Goal: Task Accomplishment & Management: Use online tool/utility

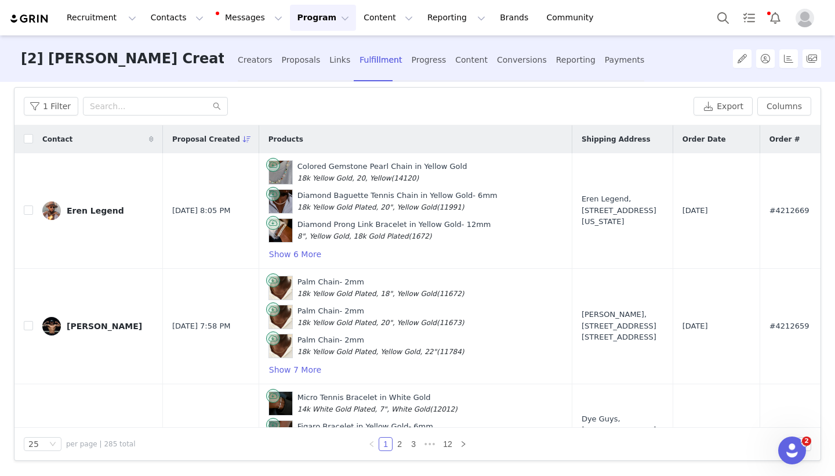
scroll to position [2529, 342]
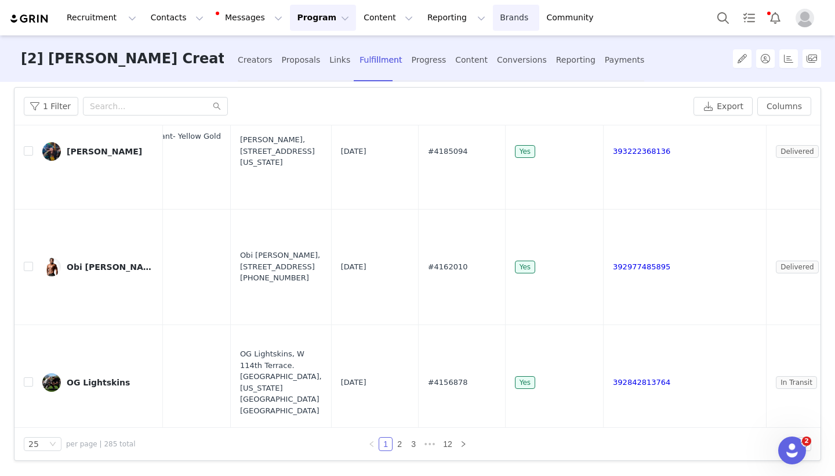
click at [493, 15] on link "Brands Brands" at bounding box center [516, 18] width 46 height 26
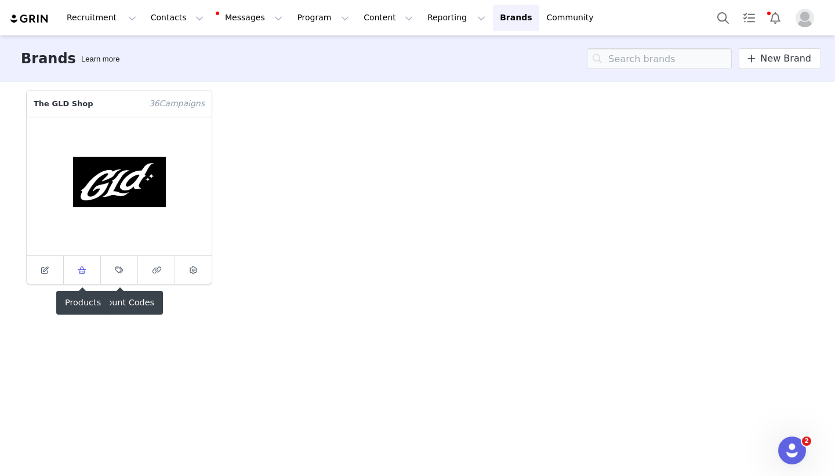
click at [77, 272] on span at bounding box center [82, 270] width 14 height 14
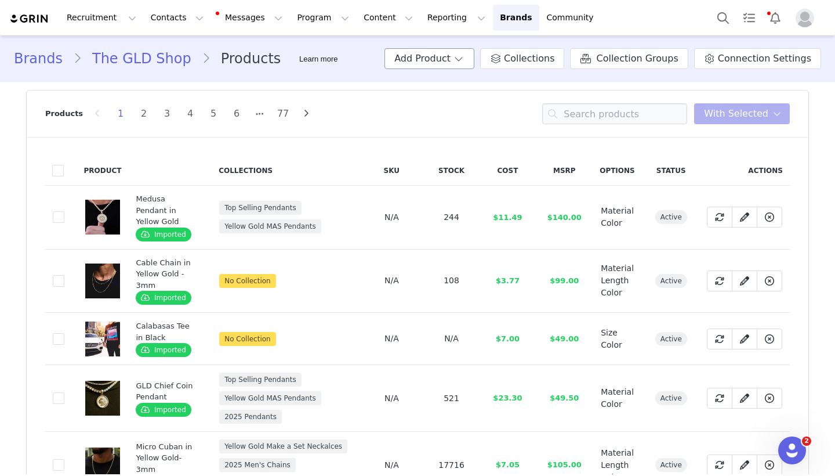
click at [467, 59] on button "Add Product" at bounding box center [430, 58] width 90 height 21
click at [441, 102] on span "Import From Store" at bounding box center [464, 102] width 74 height 9
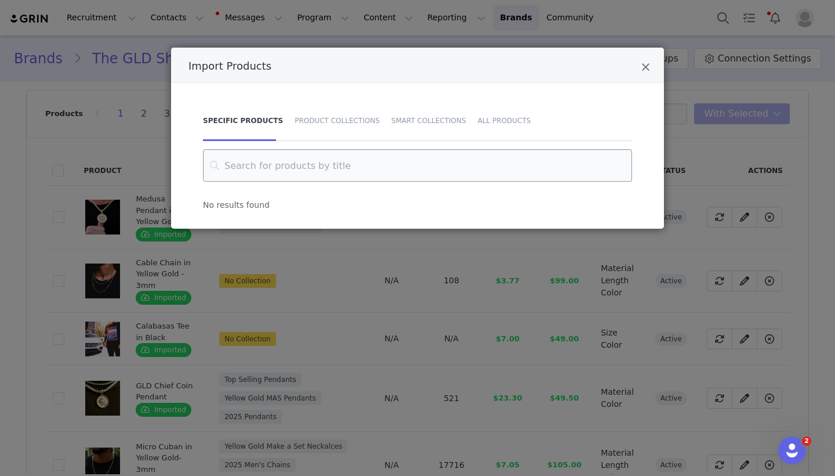
click at [296, 160] on input "Import Products" at bounding box center [417, 165] width 429 height 32
click at [645, 59] on div "Import Products" at bounding box center [417, 65] width 493 height 35
click at [645, 66] on icon "Close" at bounding box center [646, 67] width 9 height 12
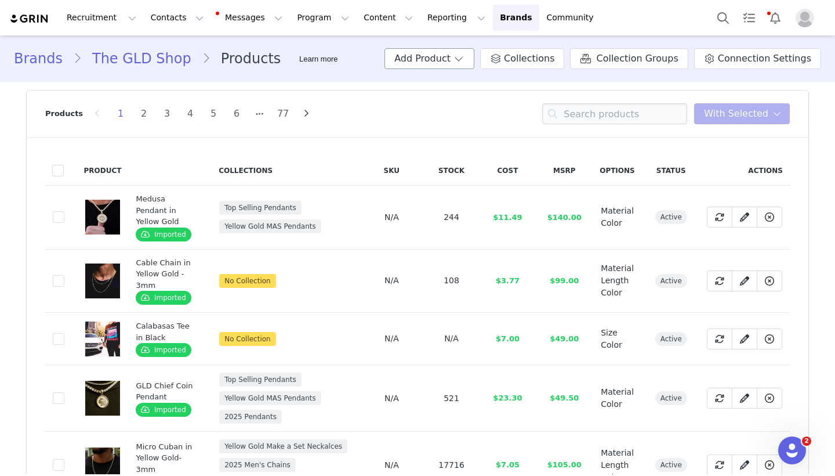
click at [465, 64] on span at bounding box center [459, 59] width 12 height 14
click at [453, 98] on span "Import From Store" at bounding box center [464, 102] width 74 height 9
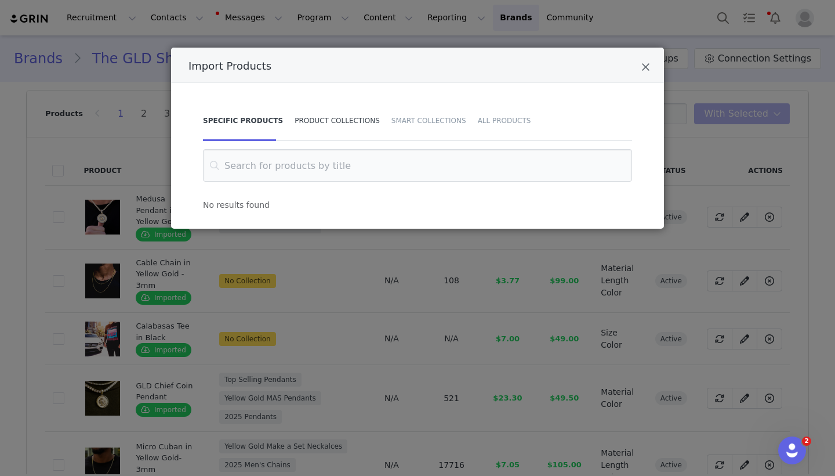
click at [321, 121] on div "Product Collections" at bounding box center [337, 120] width 97 height 41
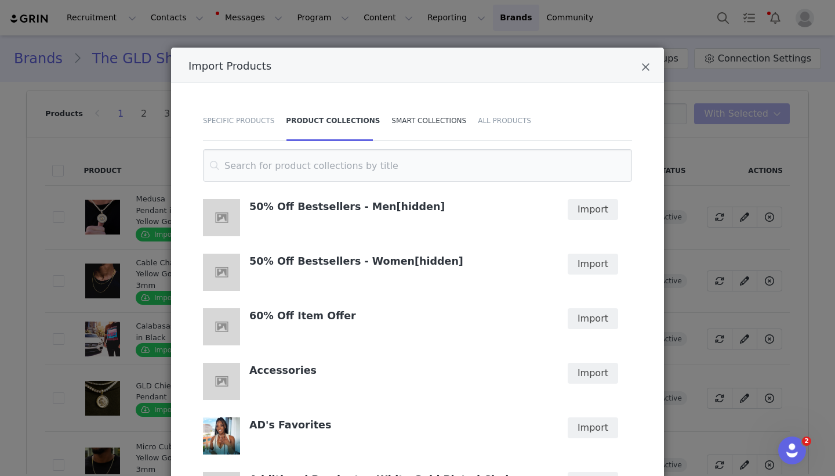
click at [396, 121] on div "Smart Collections" at bounding box center [429, 120] width 86 height 41
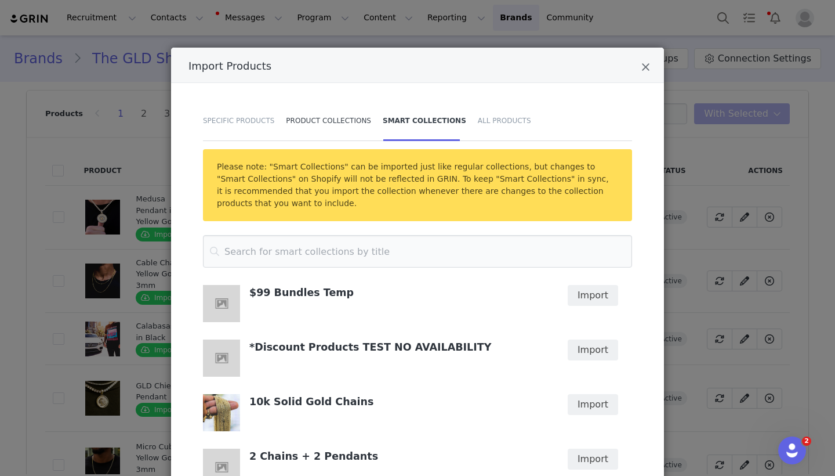
click at [350, 126] on div "Product Collections" at bounding box center [328, 120] width 97 height 41
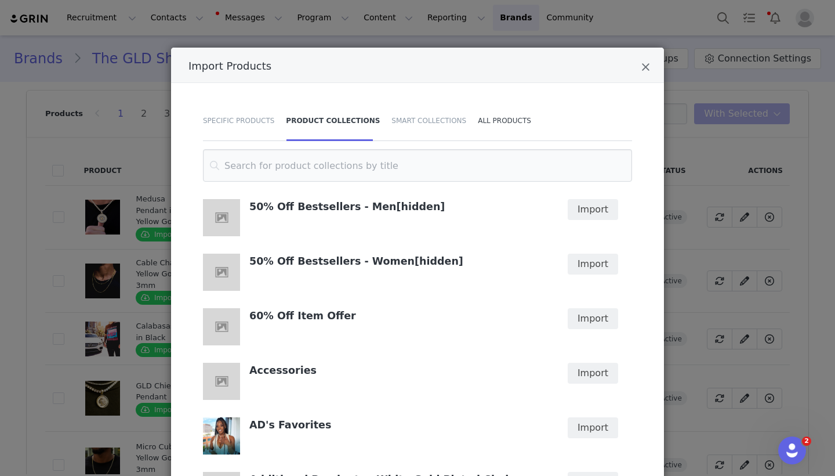
click at [506, 117] on div "All Products" at bounding box center [501, 120] width 59 height 41
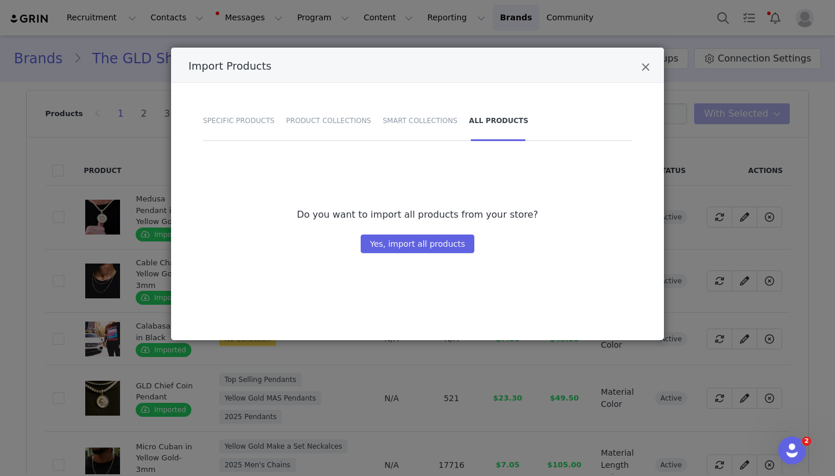
click at [652, 63] on div "Import Products" at bounding box center [417, 65] width 493 height 35
click at [640, 65] on div "Import Products" at bounding box center [417, 65] width 493 height 35
click at [653, 68] on div "Import Products" at bounding box center [417, 65] width 493 height 35
click at [650, 67] on div "Import Products" at bounding box center [417, 65] width 493 height 35
click at [644, 67] on icon "Close" at bounding box center [646, 67] width 9 height 12
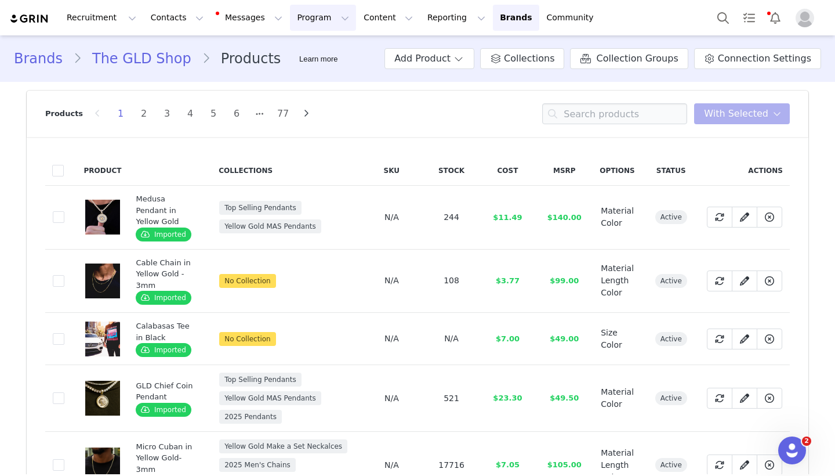
click at [322, 23] on button "Program Program" at bounding box center [323, 18] width 66 height 26
click at [307, 64] on link "Campaigns" at bounding box center [318, 72] width 92 height 21
